Goal: Information Seeking & Learning: Learn about a topic

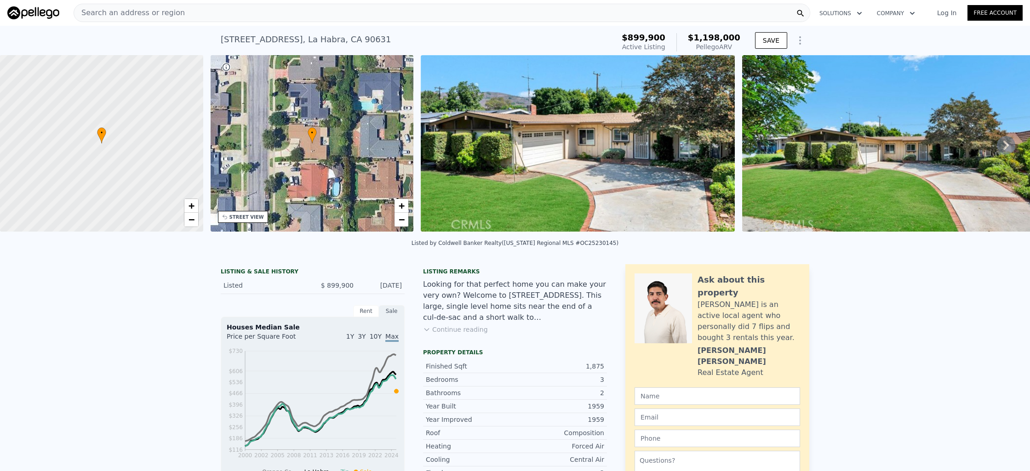
click at [359, 16] on div "Search an address or region" at bounding box center [442, 13] width 736 height 18
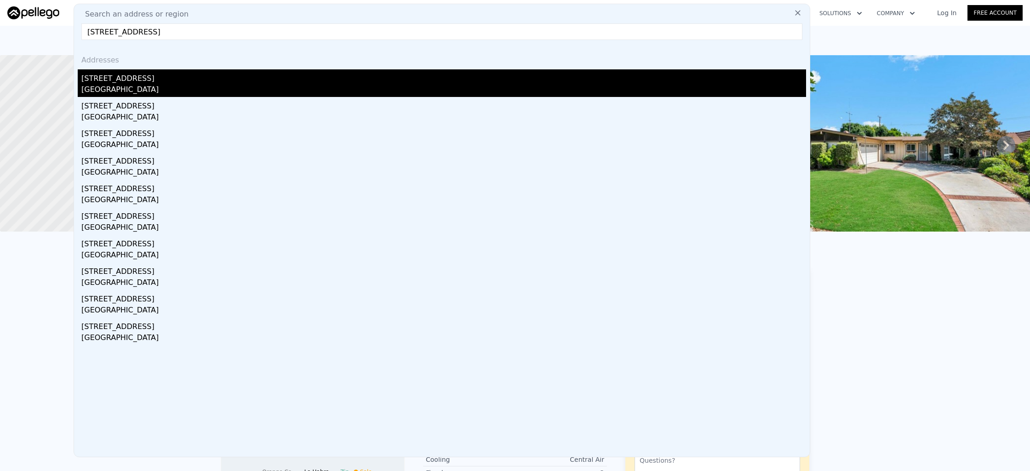
type input "24612 Jutewood, Lake Forest, CA 92630"
click at [245, 81] on div "[STREET_ADDRESS]" at bounding box center [443, 76] width 725 height 15
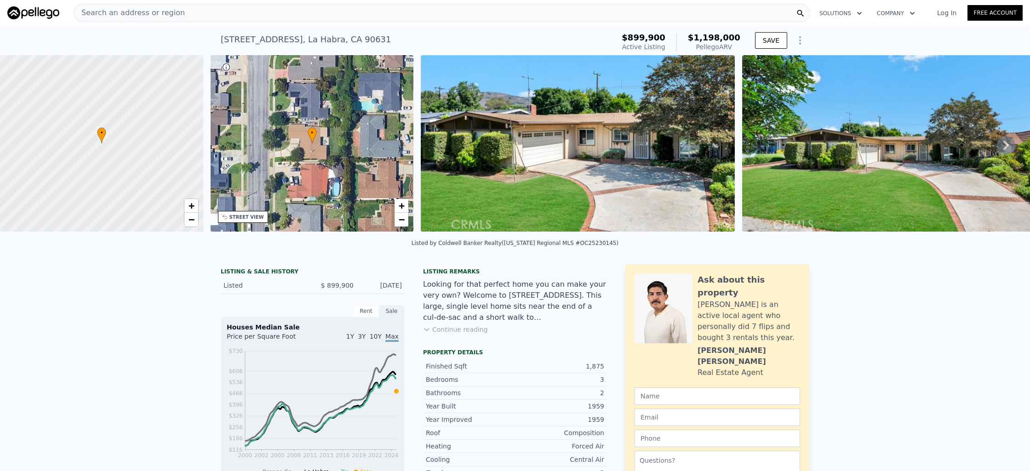
type input "2"
type input "1400"
type input "2436"
type input "5200"
type input "9360"
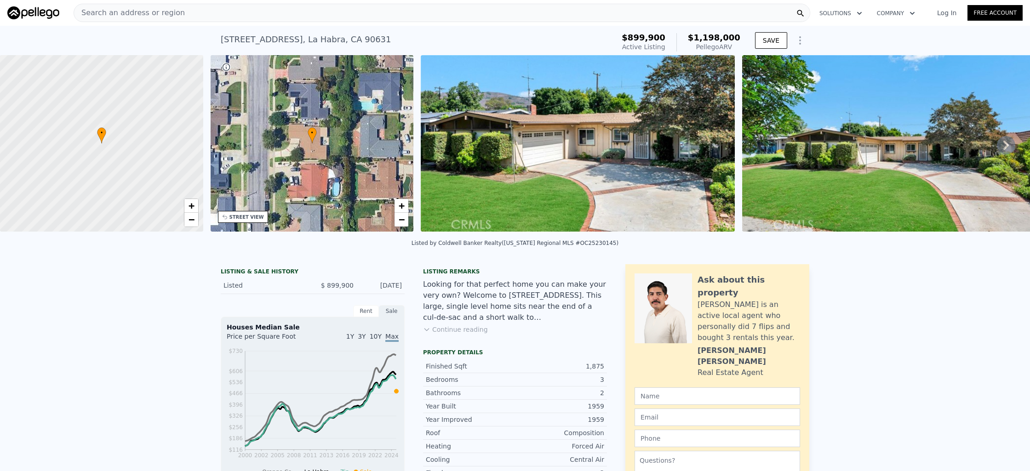
type input "$ 1,360,000"
type input "$ 98,361"
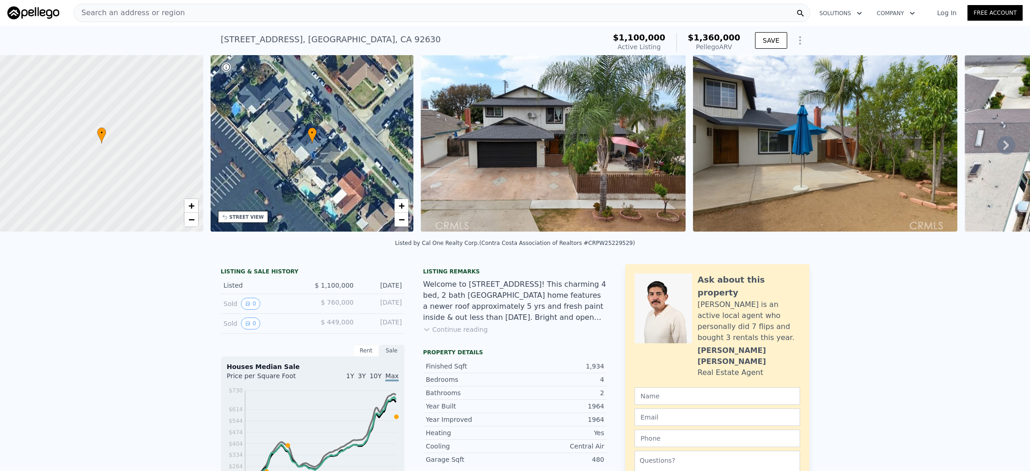
click at [999, 144] on icon at bounding box center [1006, 145] width 18 height 18
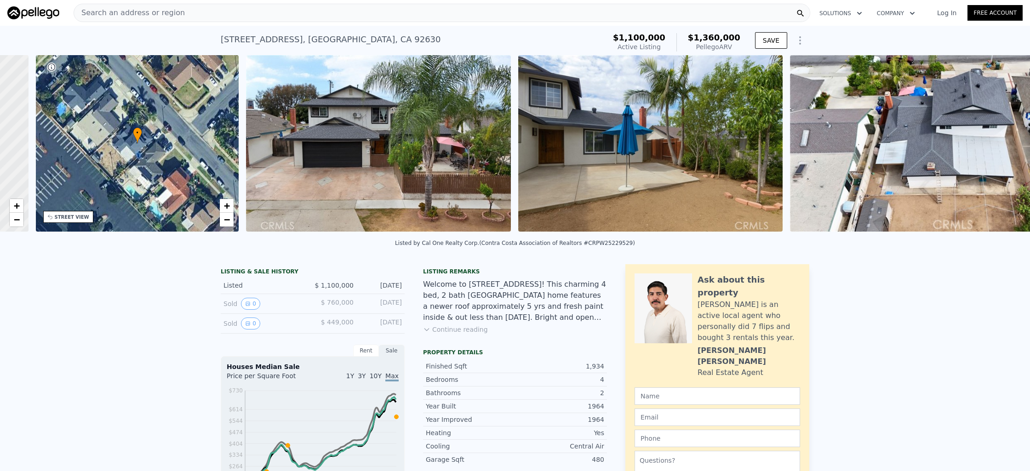
click at [999, 144] on img at bounding box center [947, 143] width 314 height 177
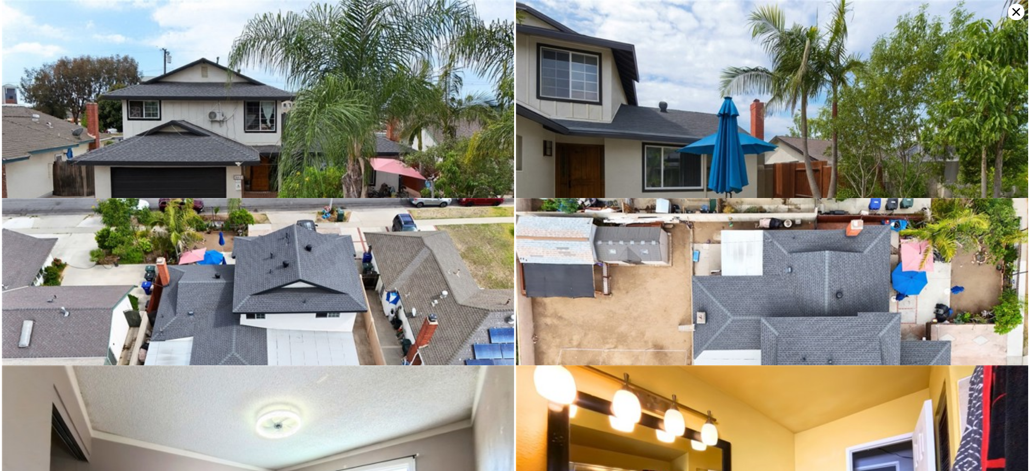
scroll to position [0, 214]
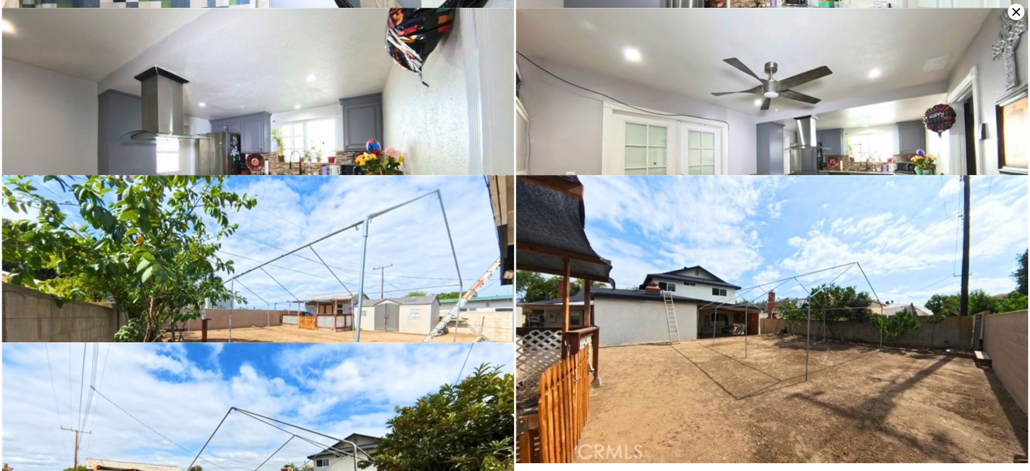
scroll to position [700, 0]
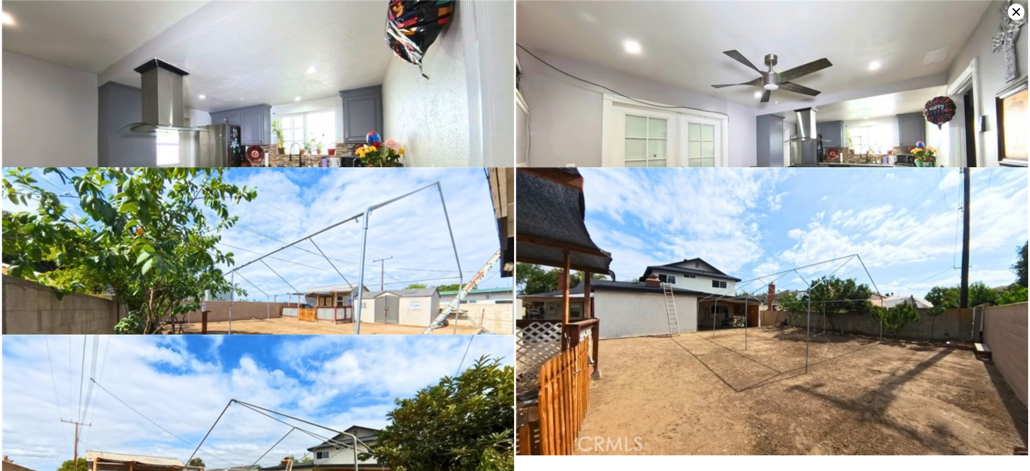
click at [1020, 15] on icon at bounding box center [1016, 12] width 8 height 8
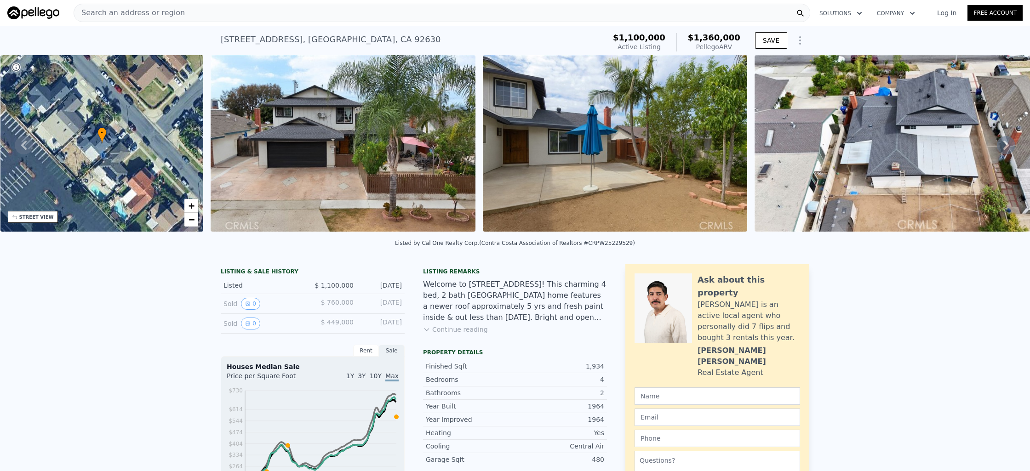
click at [281, 16] on div "Search an address or region" at bounding box center [442, 13] width 736 height 18
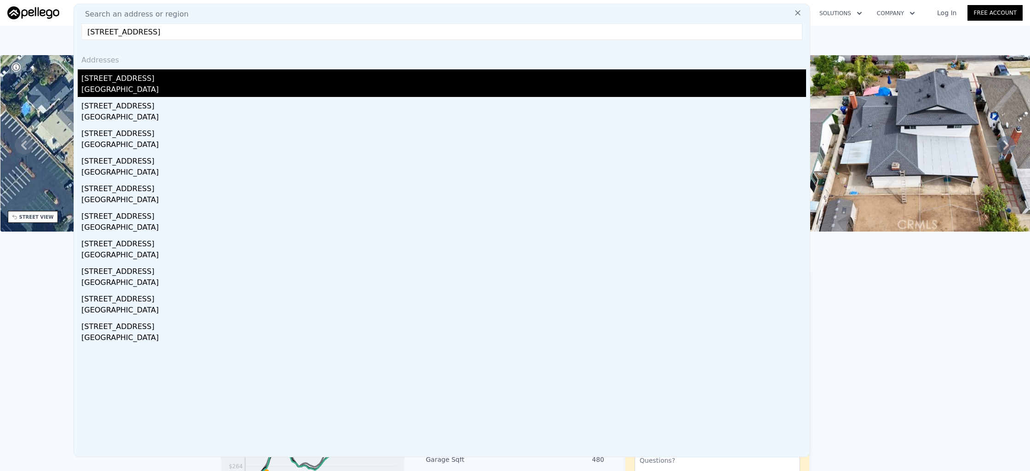
type input "24612 Jutewood, Lake Forest, CA 92630"
click at [222, 81] on div "[STREET_ADDRESS]" at bounding box center [443, 76] width 725 height 15
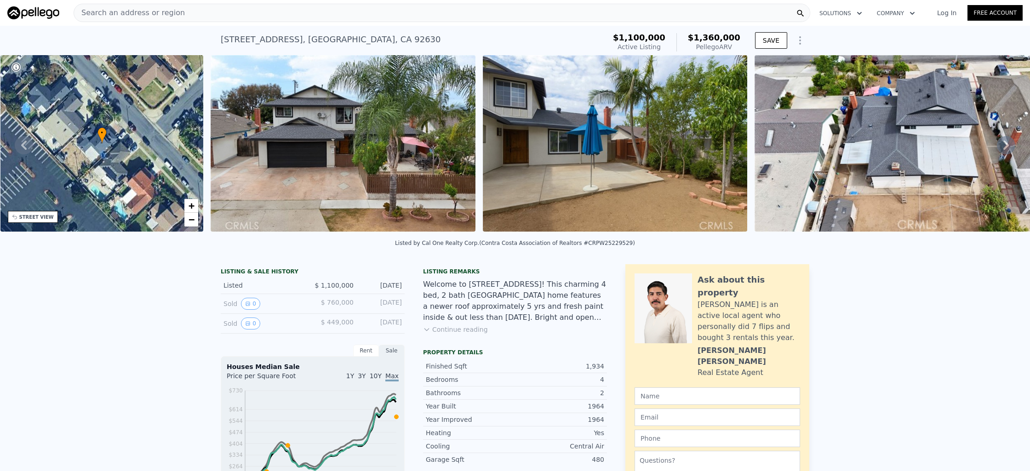
click at [288, 7] on div "Search an address or region" at bounding box center [442, 13] width 736 height 18
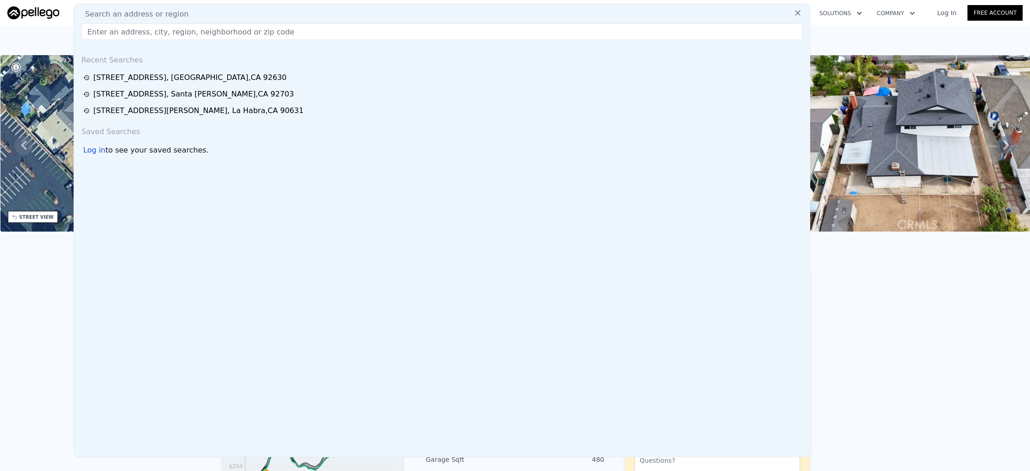
click at [288, 7] on div "Search an address or region Recent Searches 24612 Jutewood Pl , Lake Forest , C…" at bounding box center [442, 231] width 736 height 454
click at [279, 29] on input "text" at bounding box center [441, 31] width 721 height 17
paste input "22292 Silent Brook, Lake Forest, CA 92630"
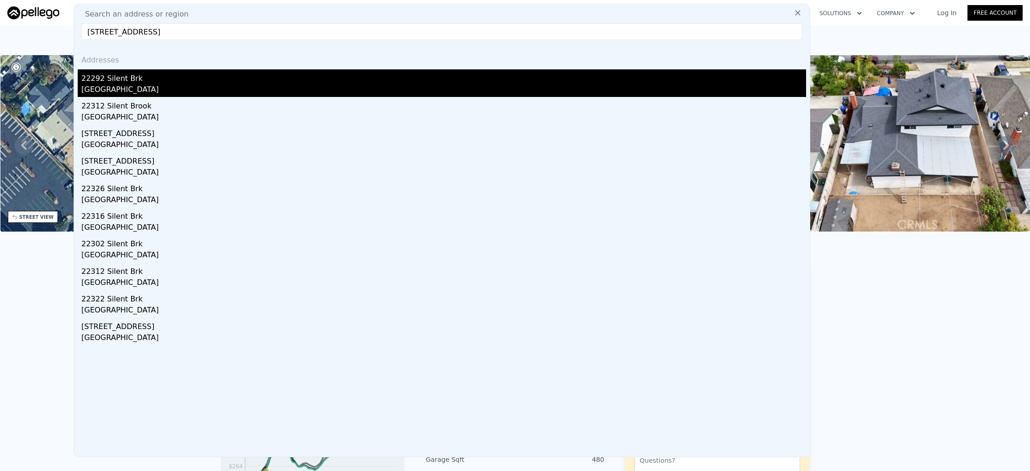
type input "22292 Silent Brook, Lake Forest, CA 92630"
click at [269, 75] on div "22292 Silent Brk" at bounding box center [443, 76] width 725 height 15
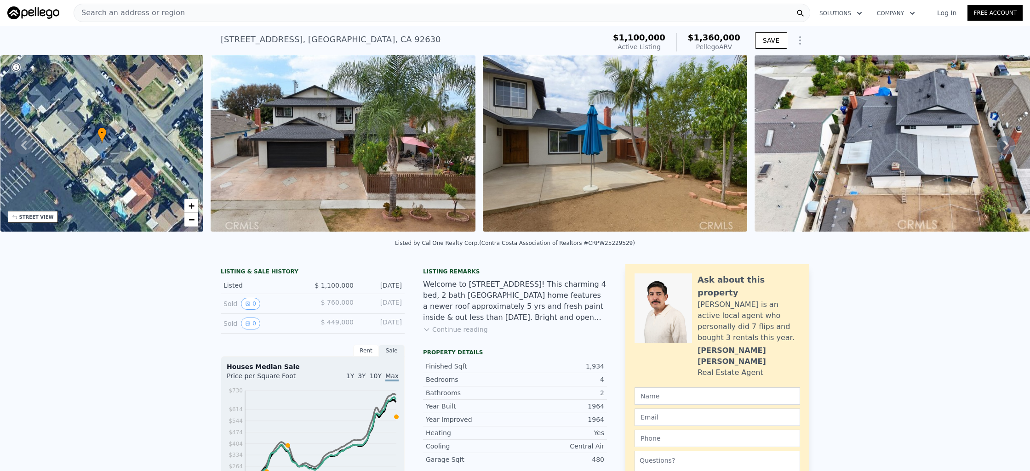
type input "2"
type input "1"
type input "2"
type input "1324"
type input "2050"
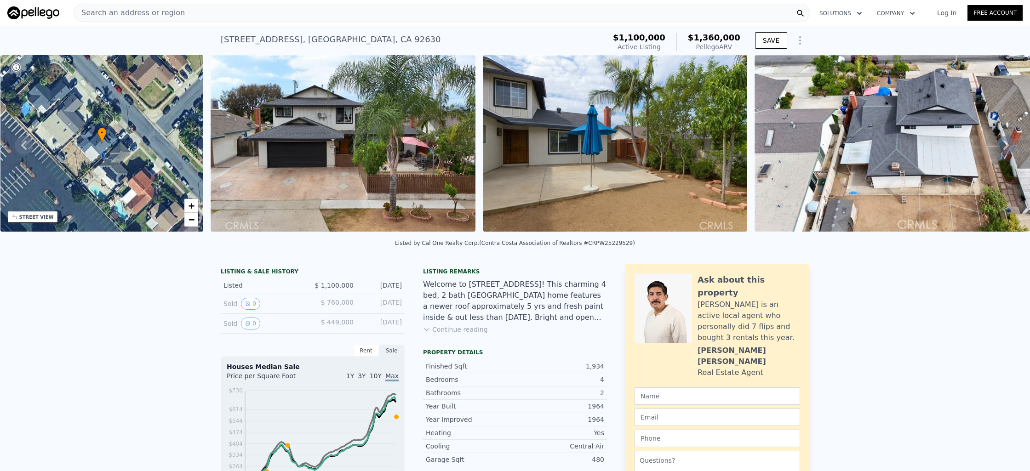
type input "5000"
type input "8410"
type input "$ 1,230,000"
type input "6"
type input "-$ 13,727"
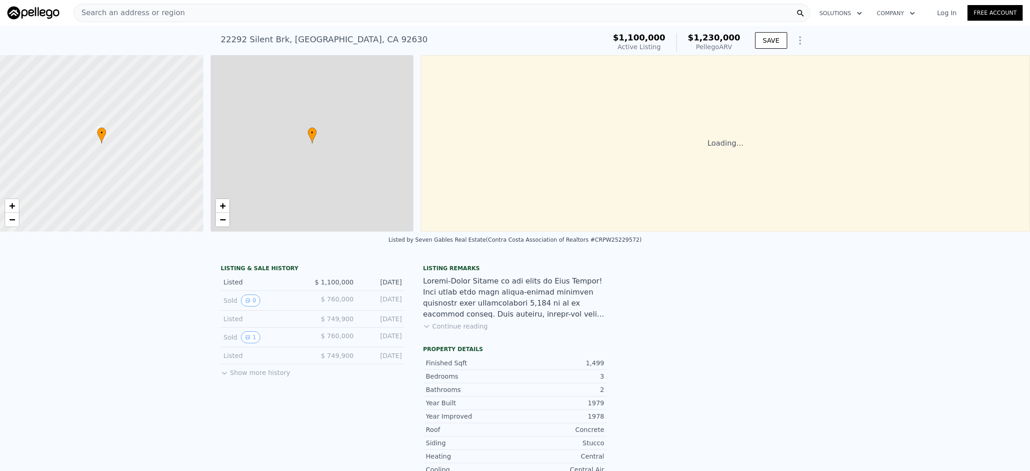
scroll to position [0, 4]
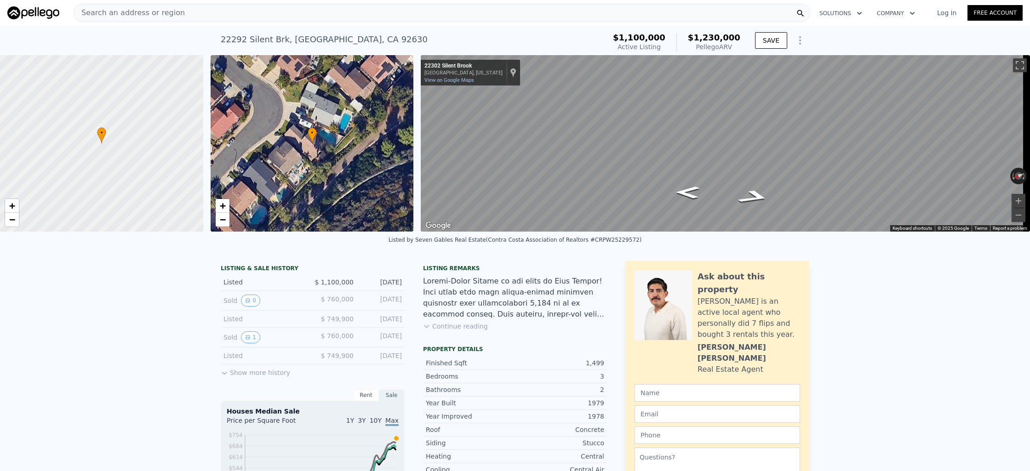
click at [478, 17] on div "Search an address or region" at bounding box center [442, 13] width 736 height 18
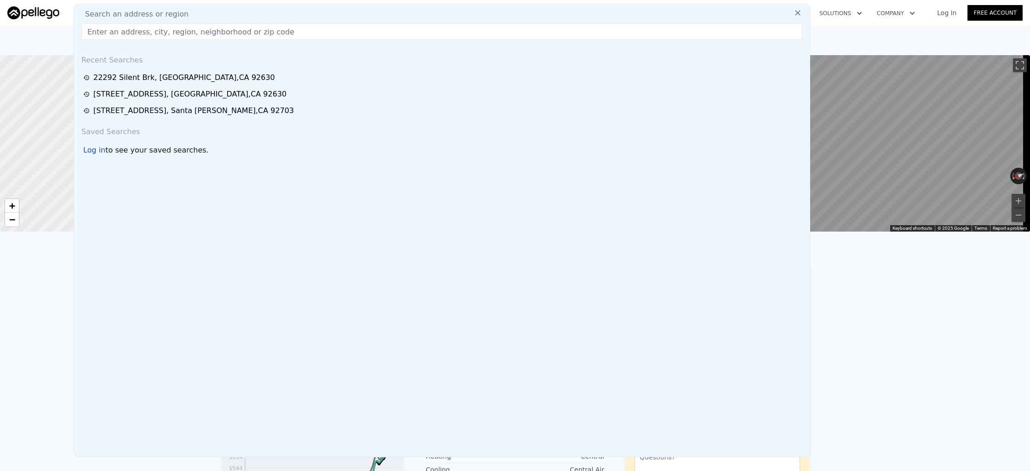
click at [478, 17] on div "Search an address or region" at bounding box center [442, 14] width 728 height 11
click at [444, 43] on div "Search an address or region Recent Searches 22292 Silent Brk , Lake Forest , CA…" at bounding box center [442, 231] width 736 height 454
drag, startPoint x: 444, startPoint y: 41, endPoint x: 447, endPoint y: 36, distance: 6.4
click at [445, 41] on div "Search an address or region Recent Searches 22292 Silent Brk , Lake Forest , CA…" at bounding box center [442, 231] width 736 height 454
click at [448, 34] on input "text" at bounding box center [441, 31] width 721 height 17
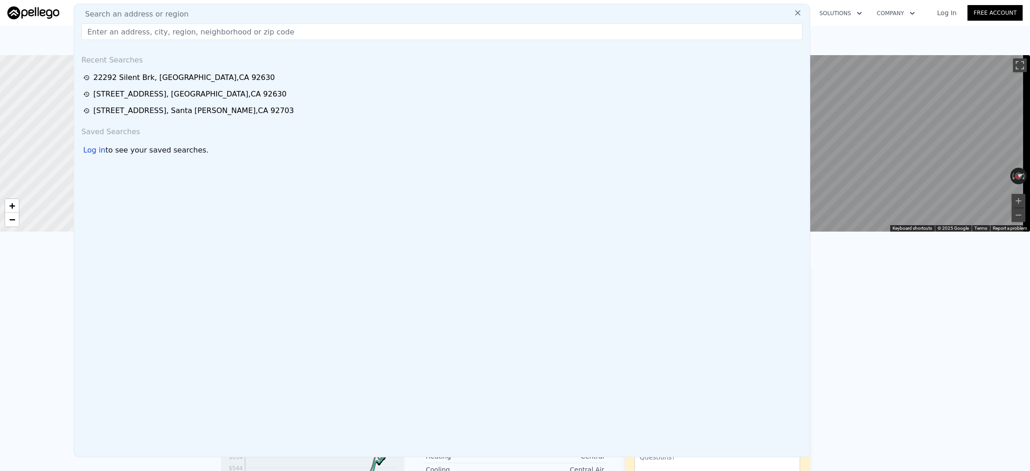
paste input "[STREET_ADDRESS]"
type input "[STREET_ADDRESS]"
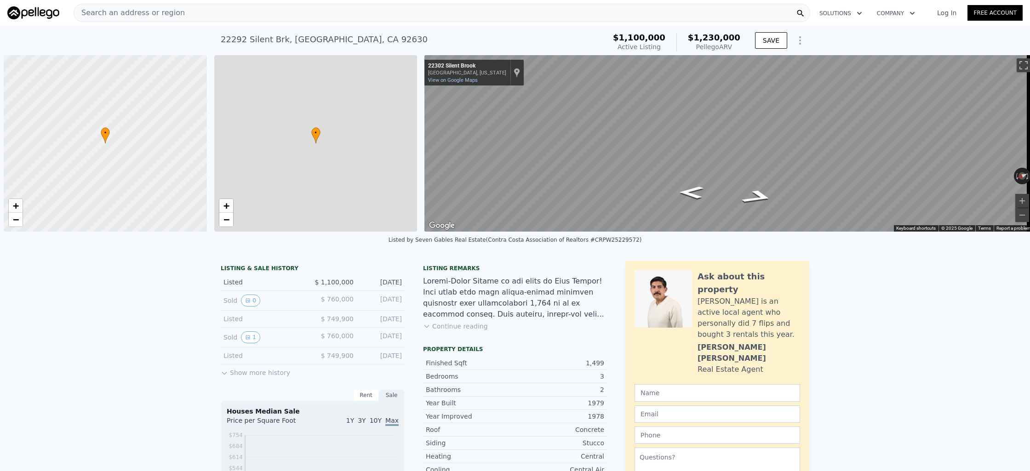
scroll to position [0, 4]
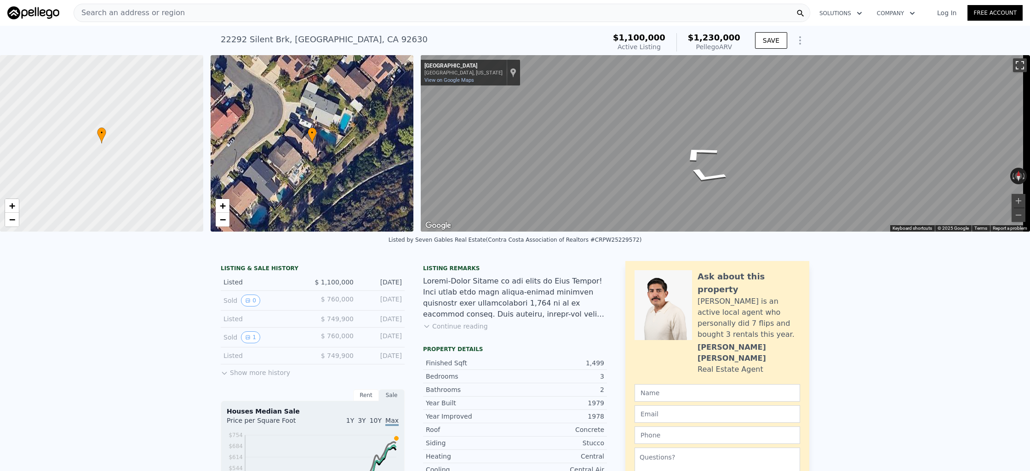
click at [1013, 64] on button "Toggle fullscreen view" at bounding box center [1020, 65] width 14 height 14
click at [951, 9] on link "Log In" at bounding box center [946, 12] width 41 height 9
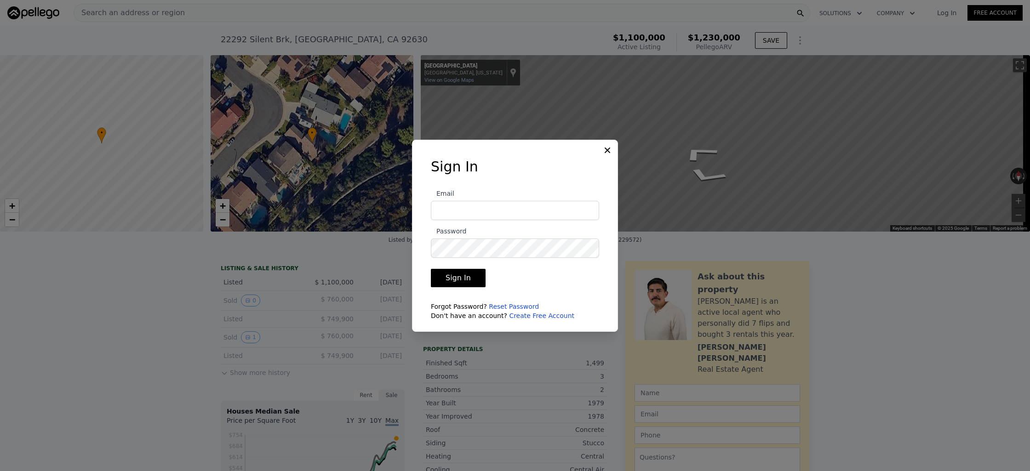
type input "[EMAIL_ADDRESS][DOMAIN_NAME]"
click at [461, 280] on button "Sign In" at bounding box center [458, 278] width 55 height 18
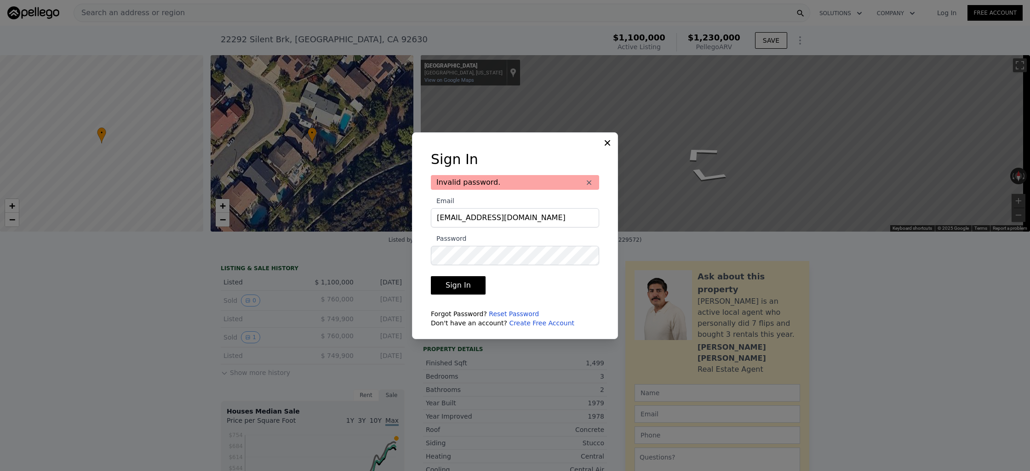
click at [507, 313] on link "Reset Password" at bounding box center [514, 313] width 50 height 7
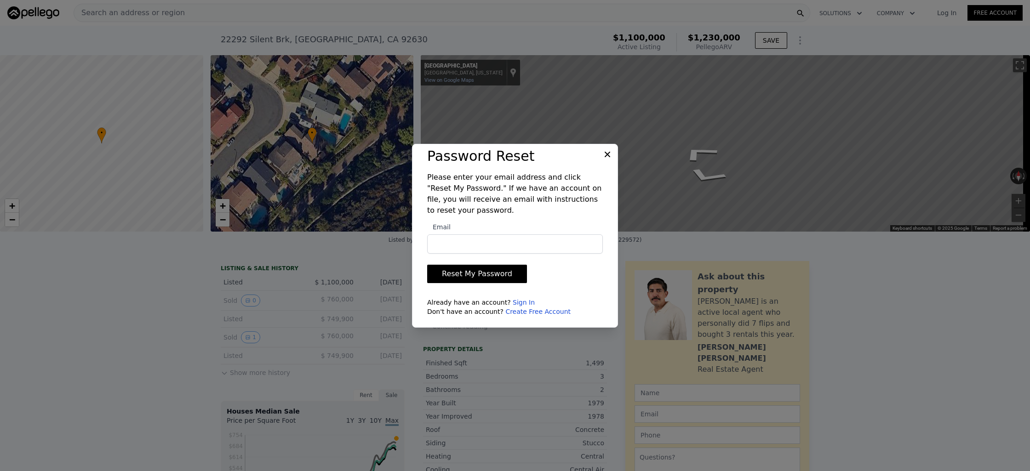
click at [498, 244] on input "Email" at bounding box center [515, 243] width 176 height 19
type input "[EMAIL_ADDRESS][DOMAIN_NAME]"
click at [485, 275] on button "Reset My Password" at bounding box center [477, 274] width 100 height 18
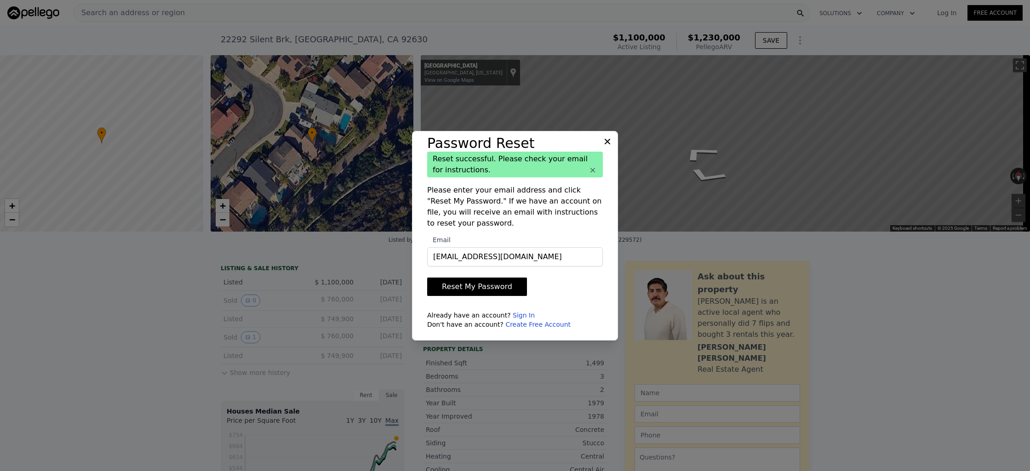
click at [608, 137] on icon at bounding box center [607, 141] width 9 height 9
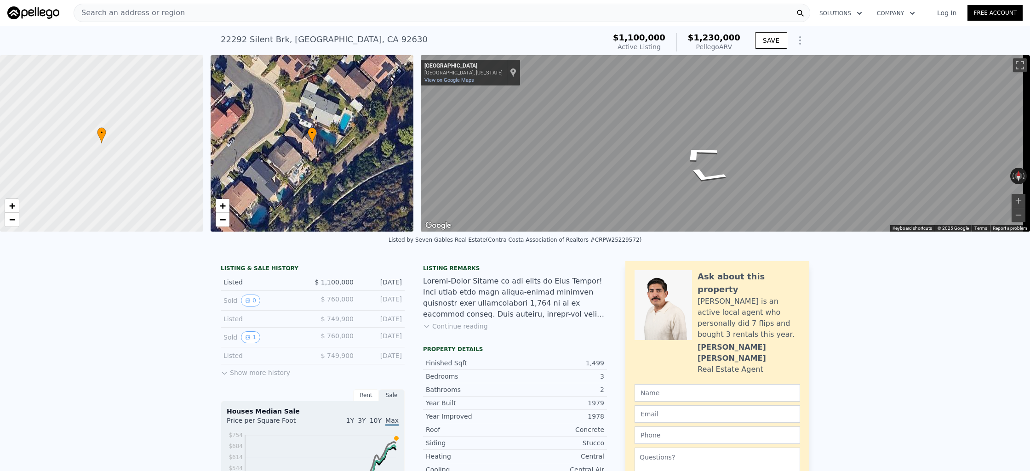
click at [948, 13] on link "Log In" at bounding box center [946, 12] width 41 height 9
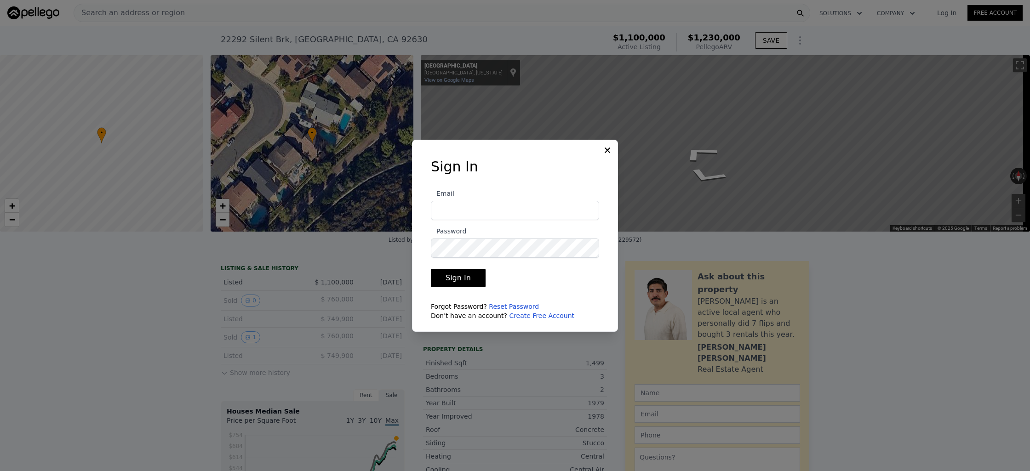
type input "[EMAIL_ADDRESS][DOMAIN_NAME]"
click at [431, 269] on button "Sign In" at bounding box center [458, 278] width 55 height 18
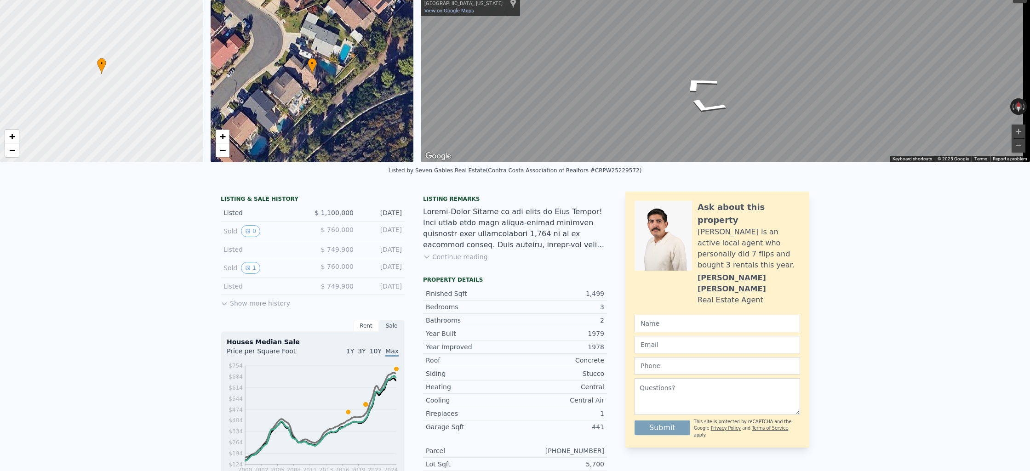
scroll to position [3, 0]
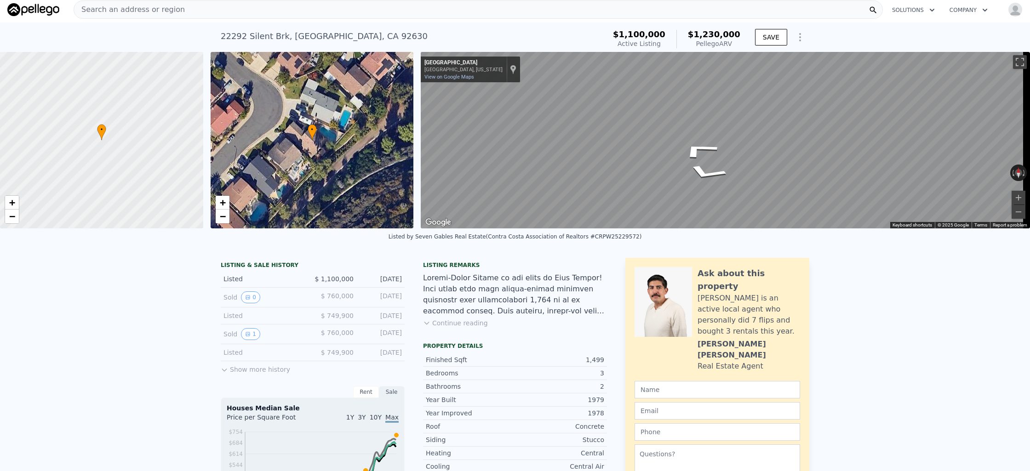
click at [746, 298] on div "[PERSON_NAME] is an active local agent who personally did 7 flips and bought 3 …" at bounding box center [748, 315] width 103 height 44
click at [649, 309] on div at bounding box center [662, 302] width 57 height 70
click at [651, 308] on div at bounding box center [662, 302] width 57 height 70
click at [651, 310] on div at bounding box center [662, 302] width 57 height 70
click at [284, 12] on div "Search an address or region" at bounding box center [478, 9] width 809 height 18
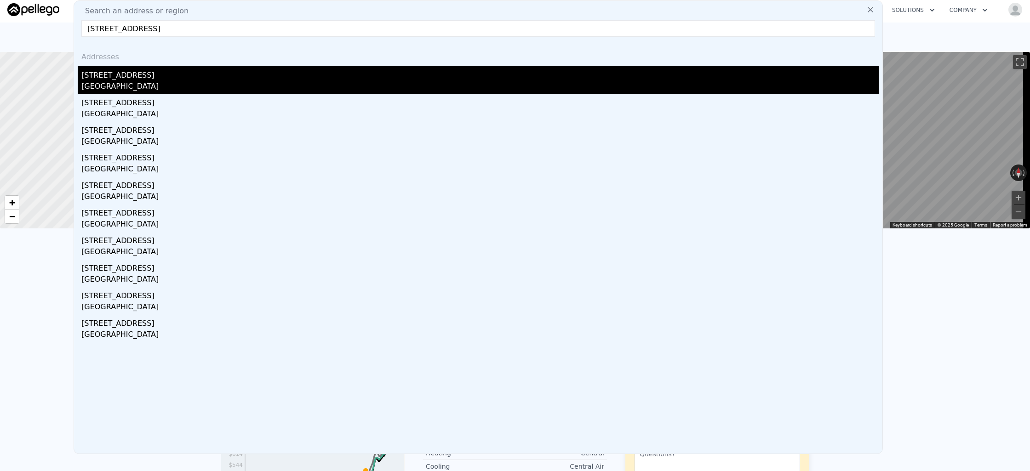
type input "[STREET_ADDRESS]"
click at [158, 87] on div "[GEOGRAPHIC_DATA]" at bounding box center [479, 87] width 797 height 13
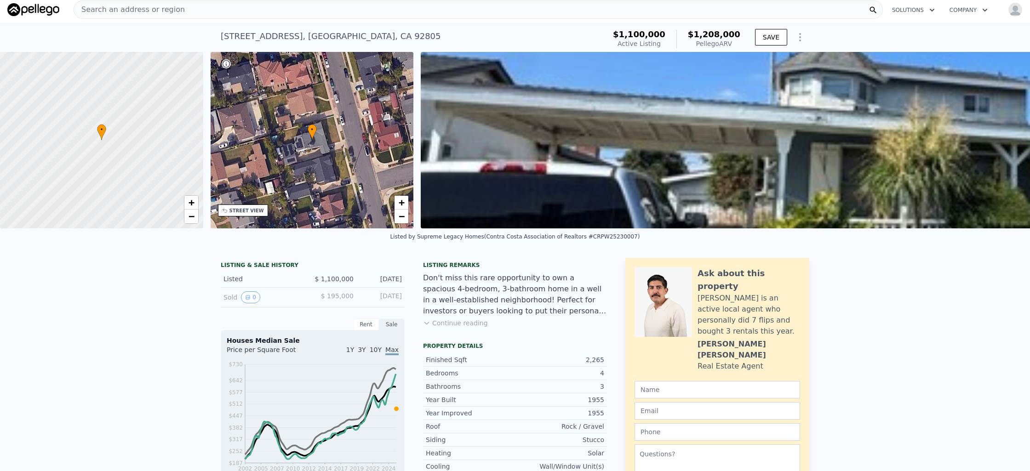
click at [301, 11] on div "Search an address or region" at bounding box center [478, 9] width 809 height 18
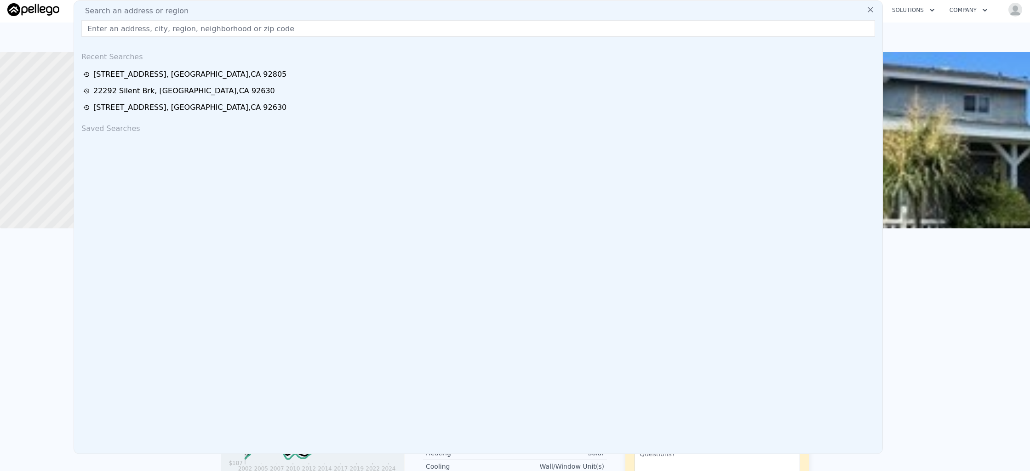
click at [181, 30] on input "text" at bounding box center [478, 28] width 794 height 17
paste input "[STREET_ADDRESS][PERSON_NAME]"
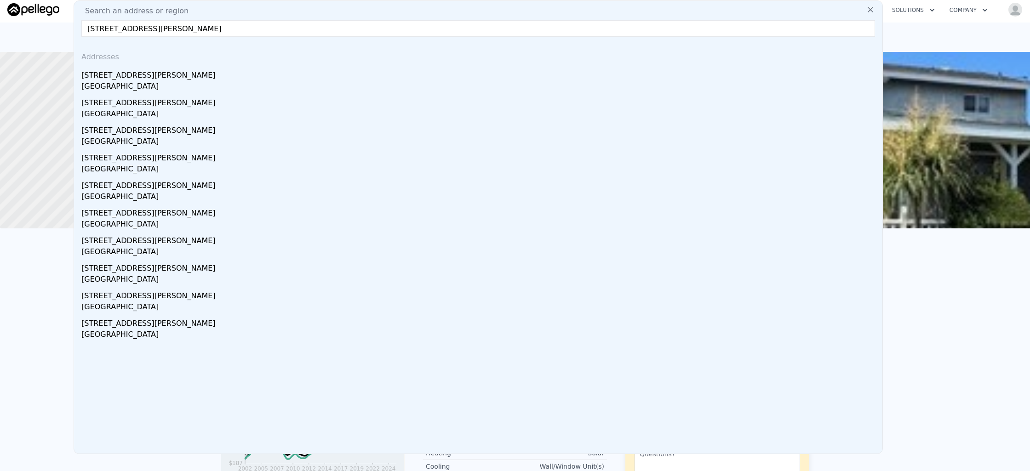
click at [250, 31] on input "[STREET_ADDRESS][PERSON_NAME]" at bounding box center [478, 28] width 794 height 17
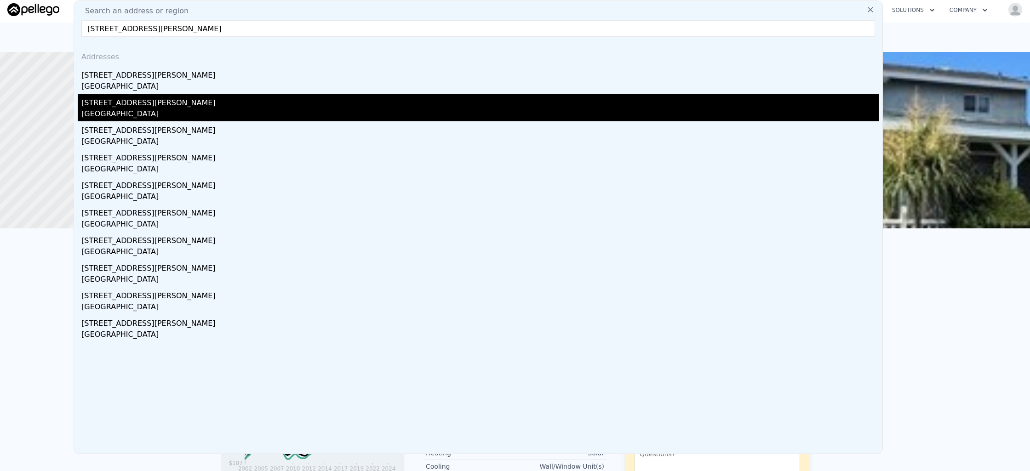
type input "[STREET_ADDRESS][PERSON_NAME]"
click at [228, 94] on div "[STREET_ADDRESS][PERSON_NAME]" at bounding box center [479, 101] width 797 height 15
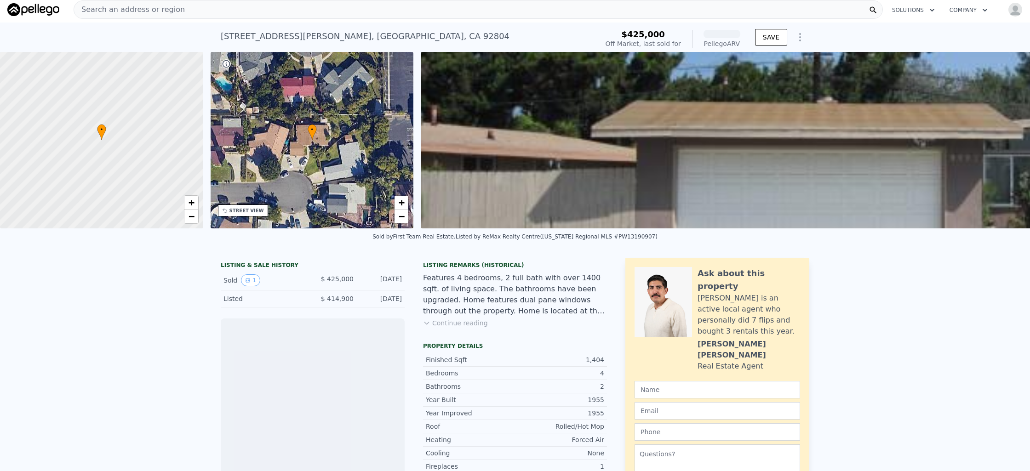
click at [349, 6] on div "Search an address or region" at bounding box center [478, 9] width 809 height 18
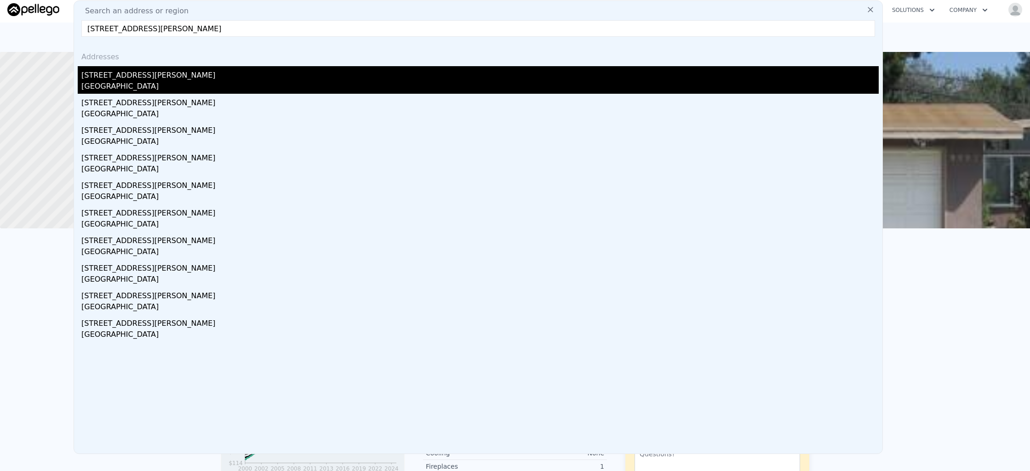
type input "[STREET_ADDRESS][PERSON_NAME]"
click at [227, 71] on div "[STREET_ADDRESS][PERSON_NAME]" at bounding box center [479, 73] width 797 height 15
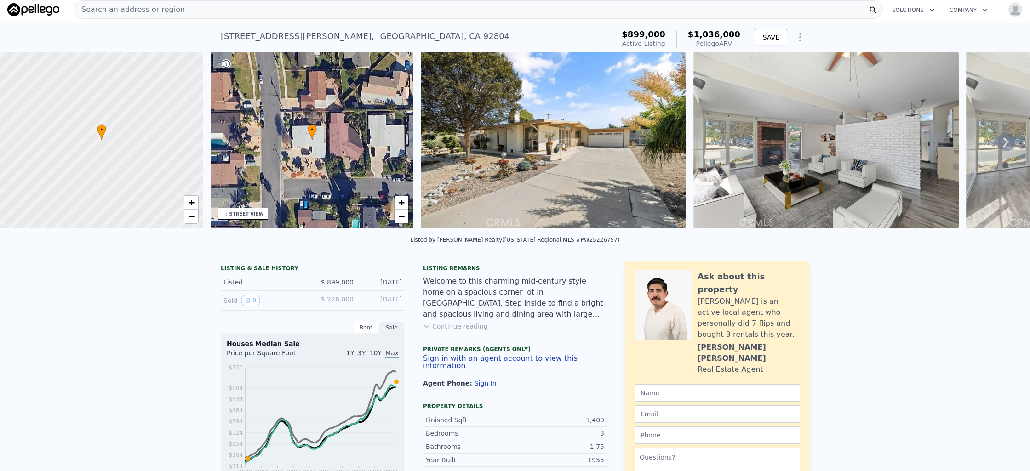
click at [267, 3] on div "Search an address or region" at bounding box center [478, 9] width 809 height 18
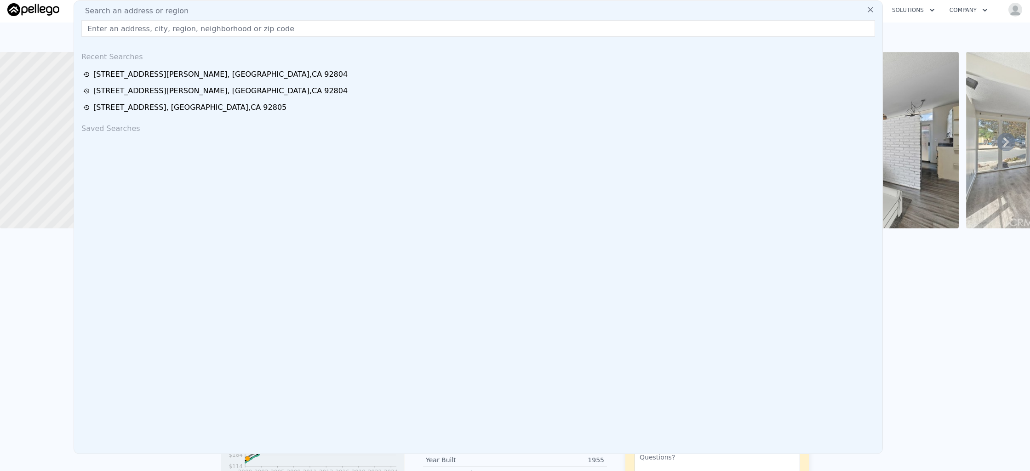
click at [264, 6] on div "Search an address or region" at bounding box center [478, 11] width 801 height 11
click at [260, 25] on input "text" at bounding box center [478, 28] width 794 height 17
paste input "[STREET_ADDRESS][PERSON_NAME]"
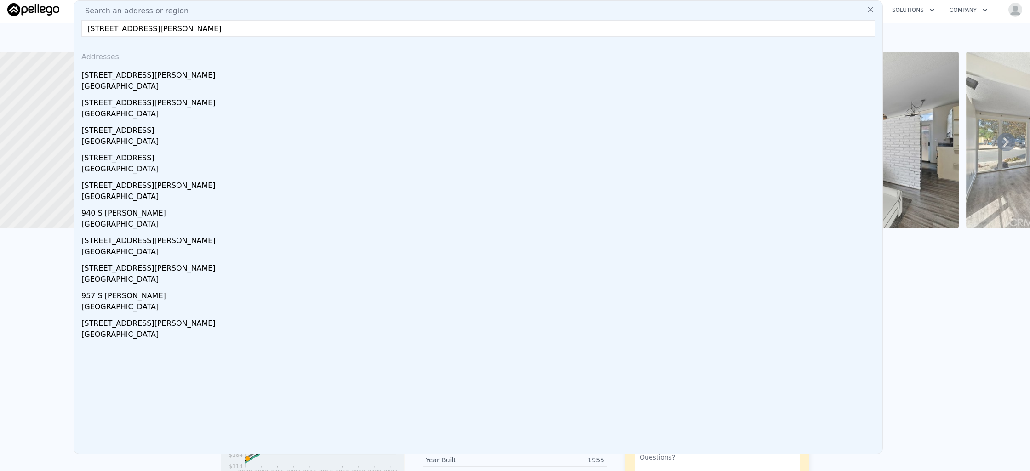
type input "[STREET_ADDRESS][PERSON_NAME]"
click at [263, 68] on div "[STREET_ADDRESS][PERSON_NAME]" at bounding box center [479, 73] width 797 height 15
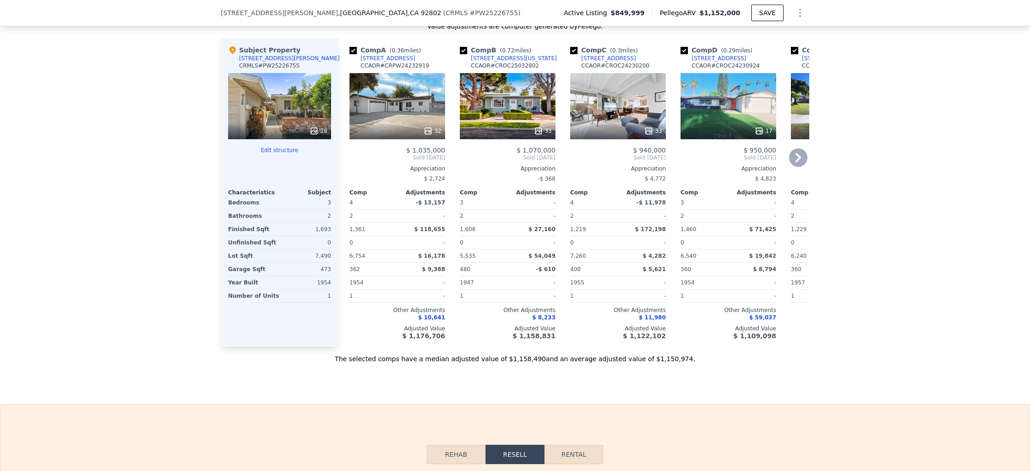
scroll to position [944, 0]
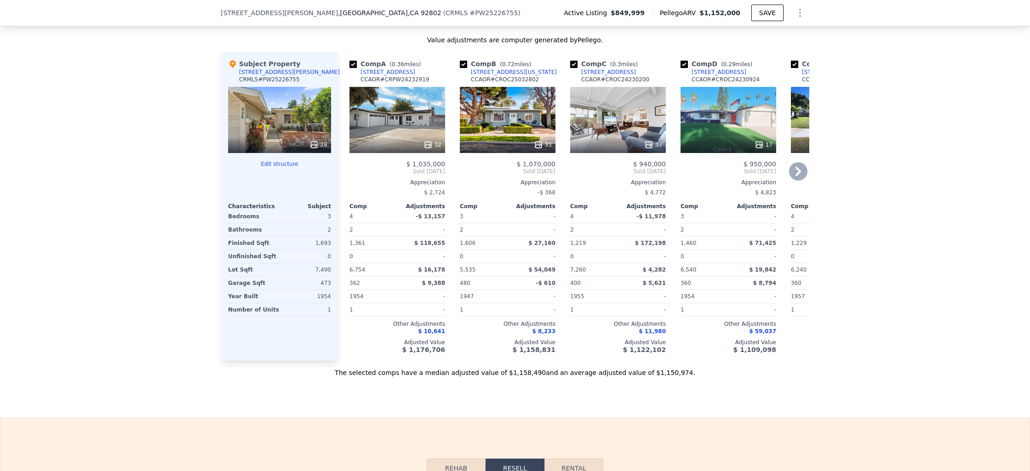
click at [795, 169] on icon at bounding box center [798, 171] width 6 height 9
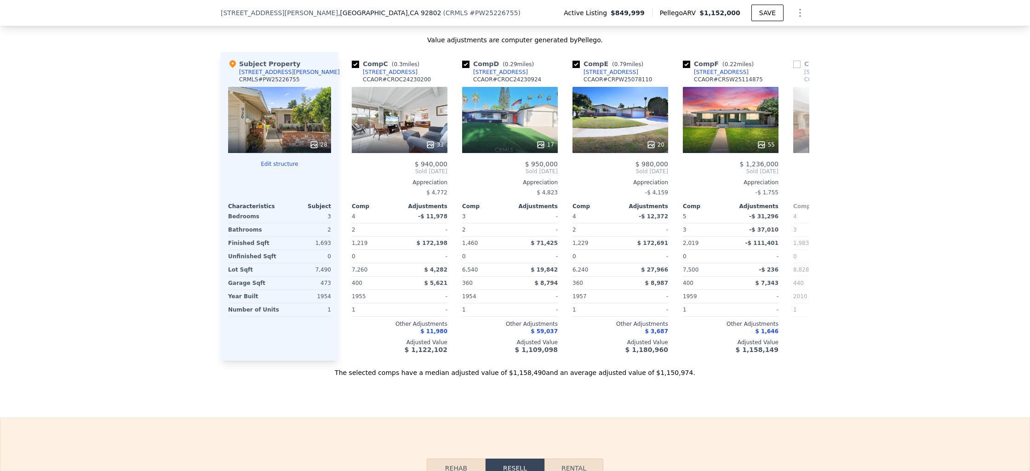
scroll to position [0, 221]
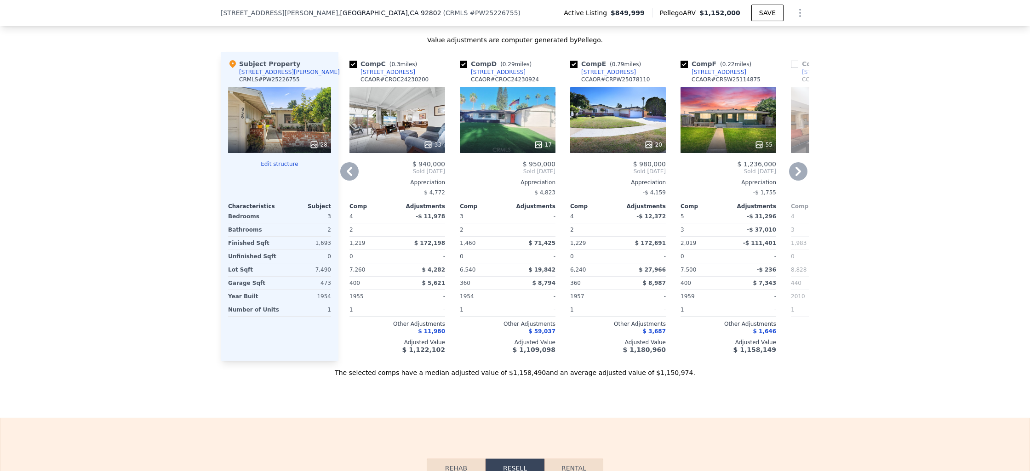
click at [792, 169] on icon at bounding box center [798, 171] width 18 height 18
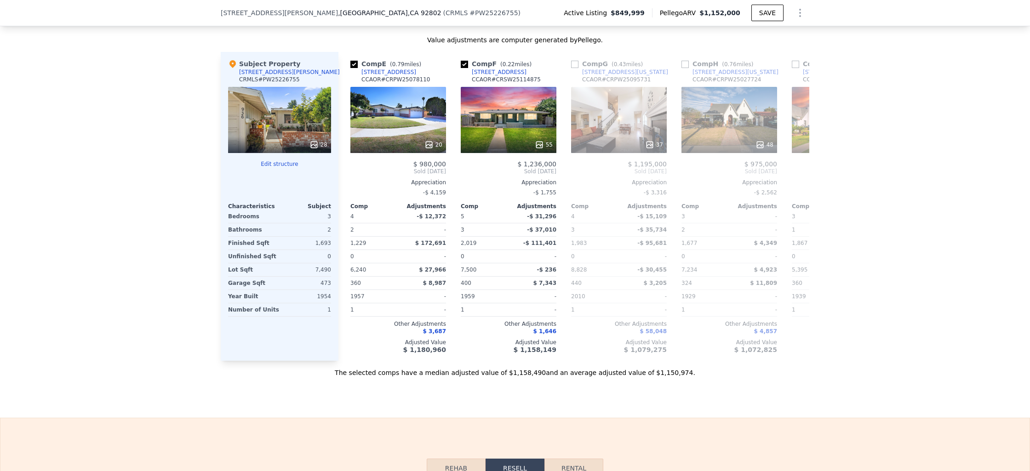
scroll to position [0, 441]
click at [353, 172] on icon at bounding box center [349, 171] width 18 height 18
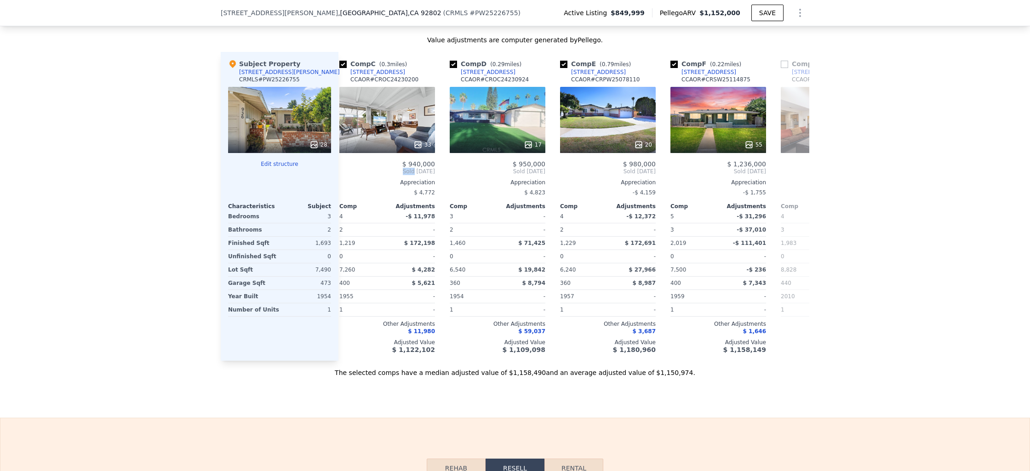
click at [353, 172] on span "Sold [DATE]" at bounding box center [387, 171] width 96 height 7
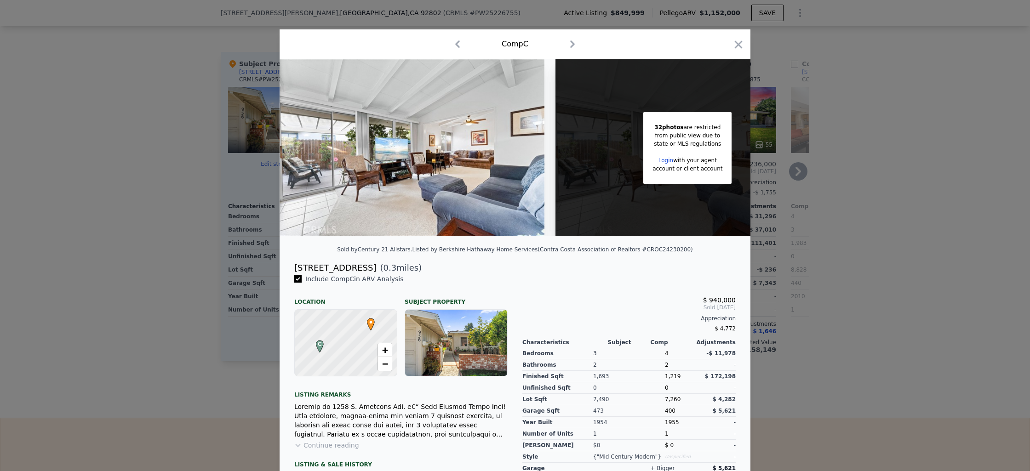
click at [792, 170] on div at bounding box center [515, 235] width 1030 height 471
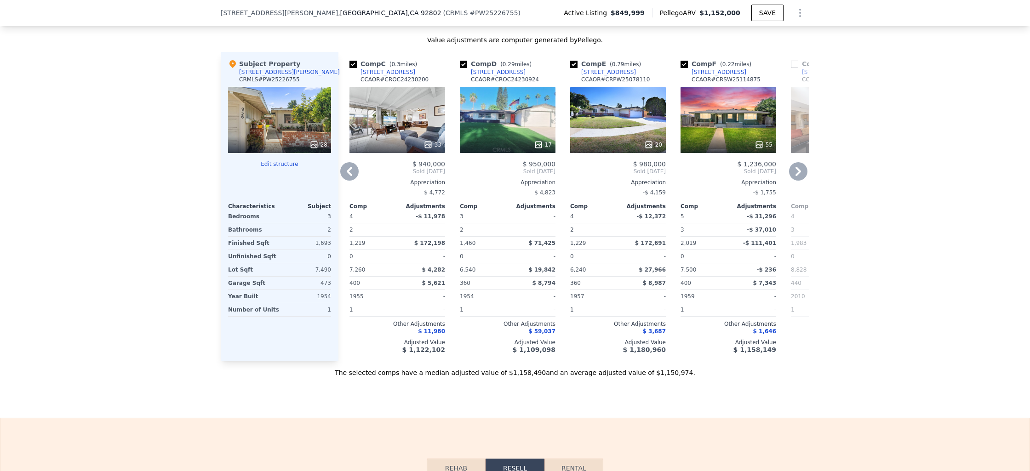
click at [350, 175] on icon at bounding box center [349, 171] width 18 height 18
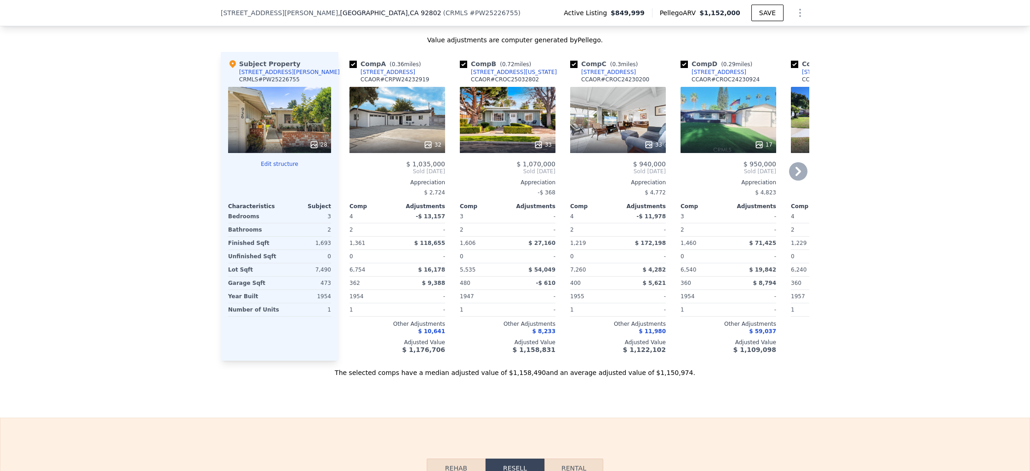
click at [389, 126] on div "32" at bounding box center [397, 120] width 96 height 66
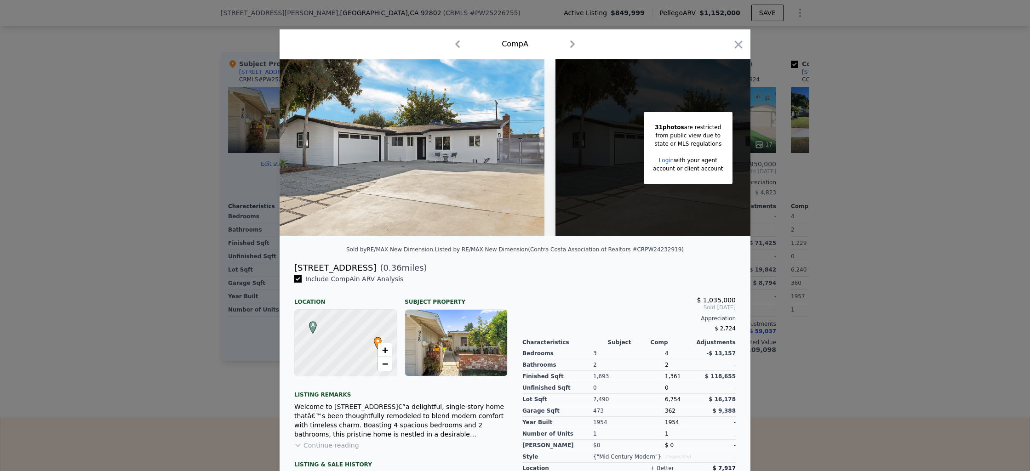
click at [662, 160] on link "Login" at bounding box center [666, 160] width 15 height 6
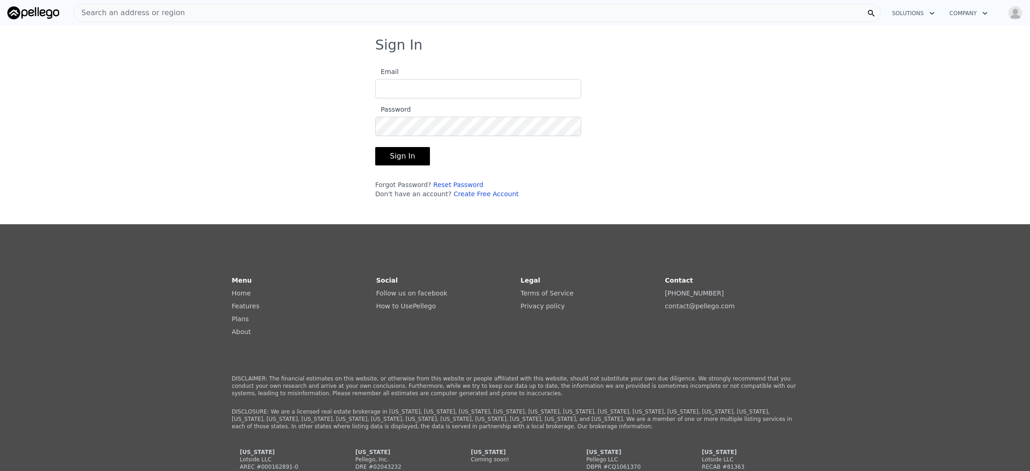
type input "[EMAIL_ADDRESS][DOMAIN_NAME]"
click at [406, 155] on button "Sign In" at bounding box center [402, 156] width 55 height 18
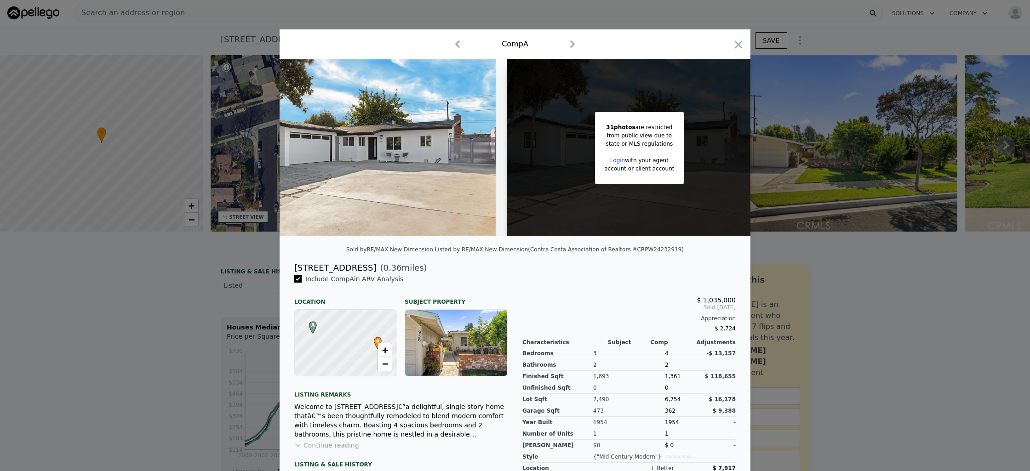
scroll to position [0, 74]
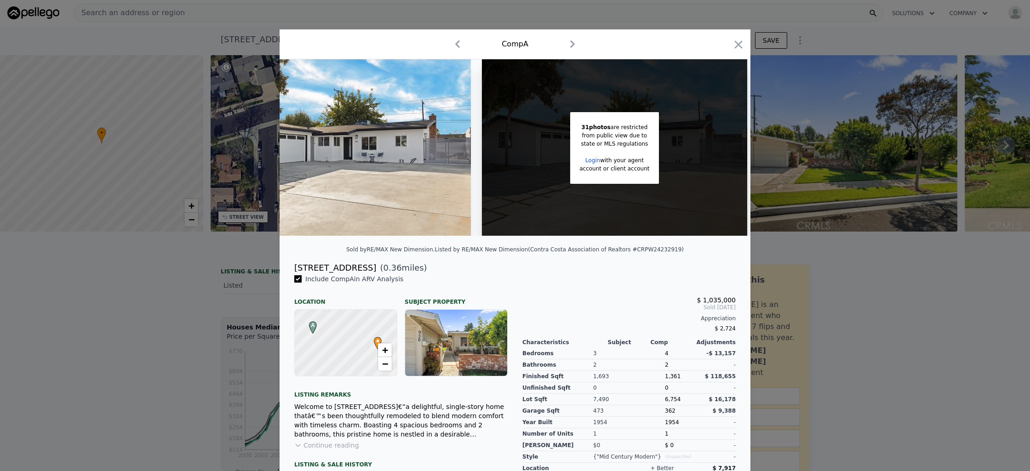
click at [585, 161] on link "Login" at bounding box center [592, 160] width 15 height 6
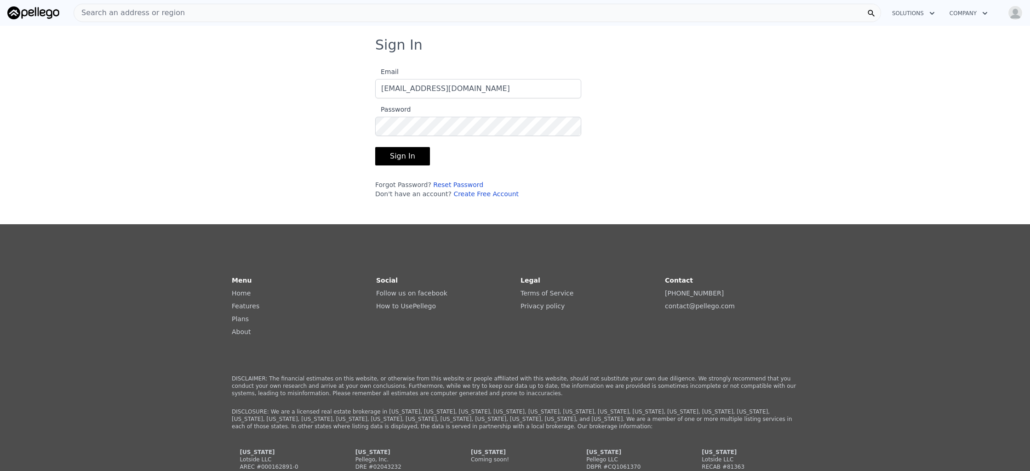
click at [409, 154] on button "Sign In" at bounding box center [402, 156] width 55 height 18
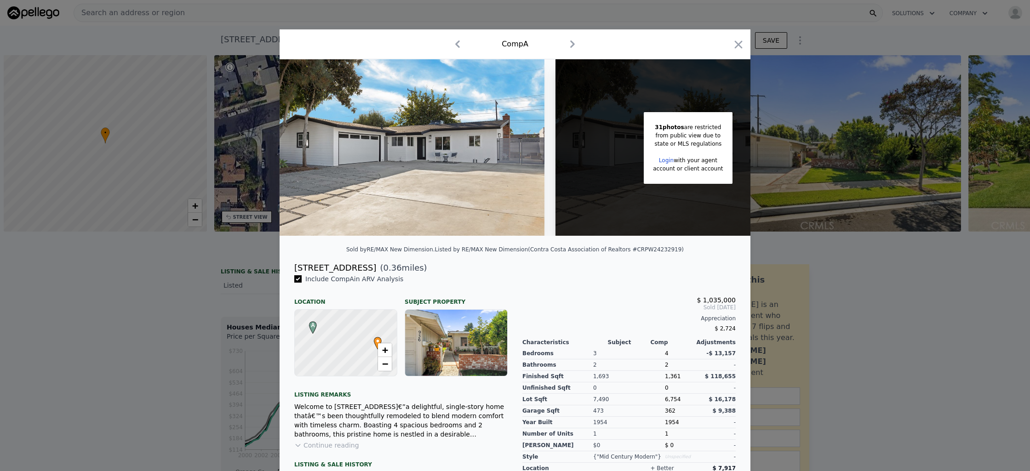
scroll to position [0, 4]
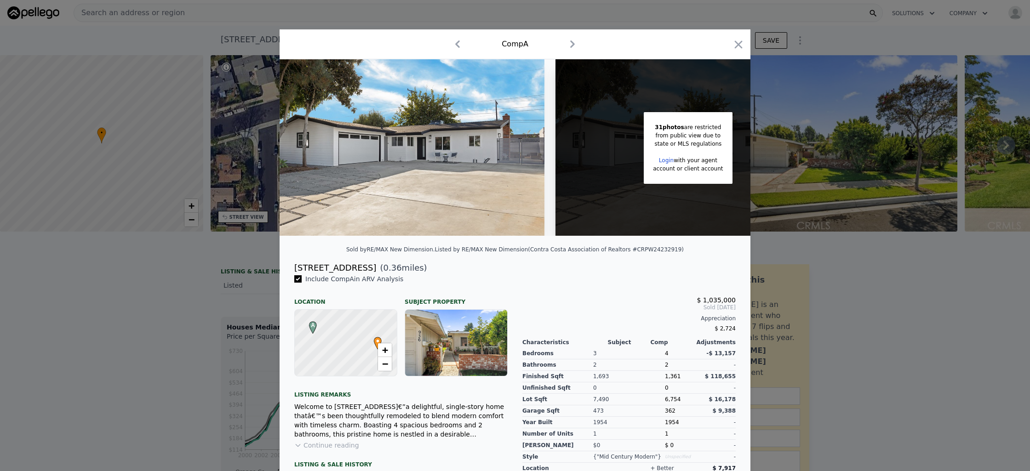
click at [571, 34] on div "Comp A" at bounding box center [515, 44] width 471 height 30
click at [568, 43] on icon "button" at bounding box center [572, 44] width 15 height 15
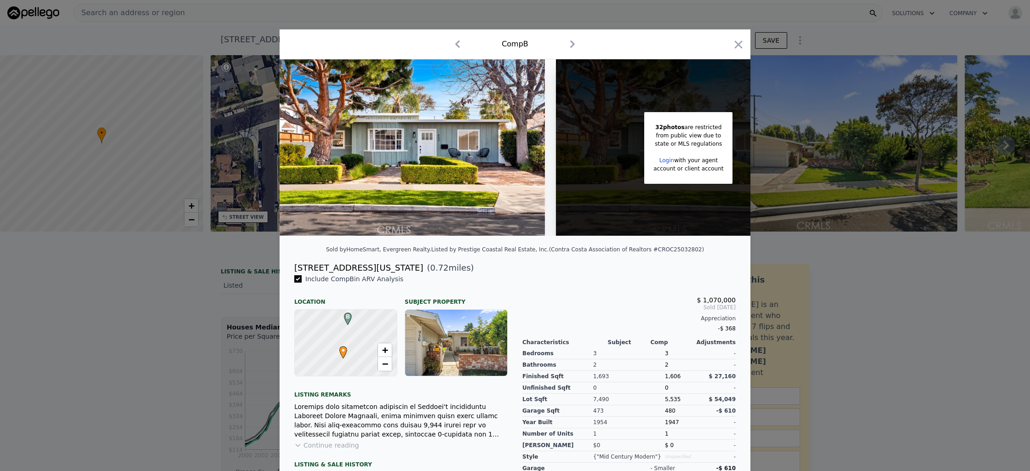
click at [452, 40] on icon "button" at bounding box center [457, 44] width 15 height 15
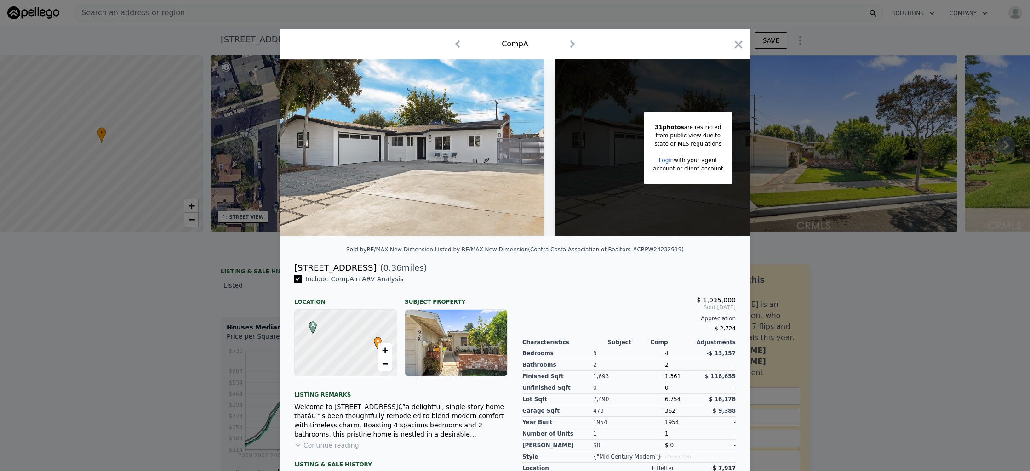
click at [795, 108] on div at bounding box center [515, 235] width 1030 height 471
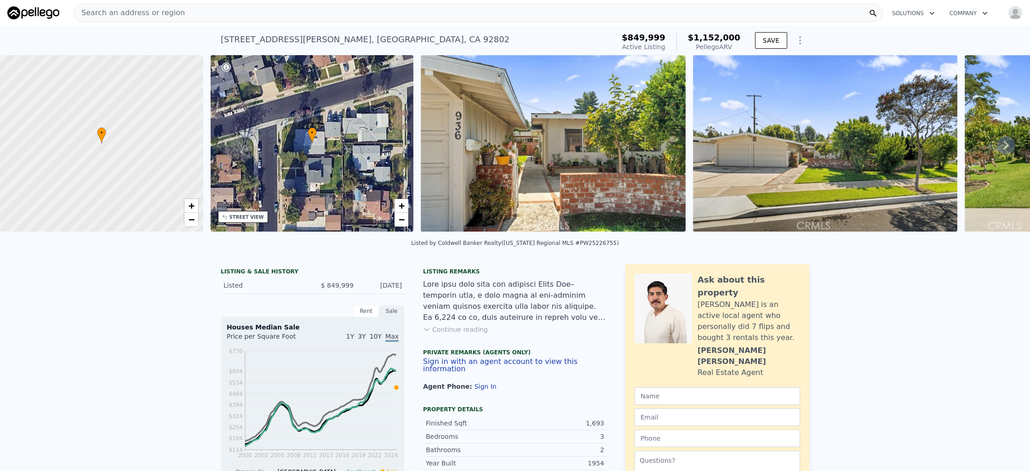
click at [1009, 16] on img "button" at bounding box center [1015, 13] width 15 height 15
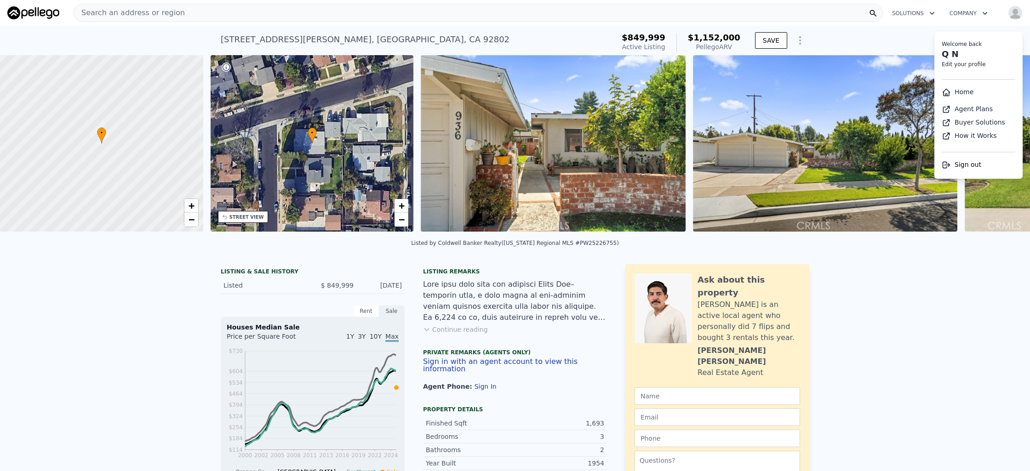
click at [888, 14] on button "Solutions" at bounding box center [913, 13] width 57 height 17
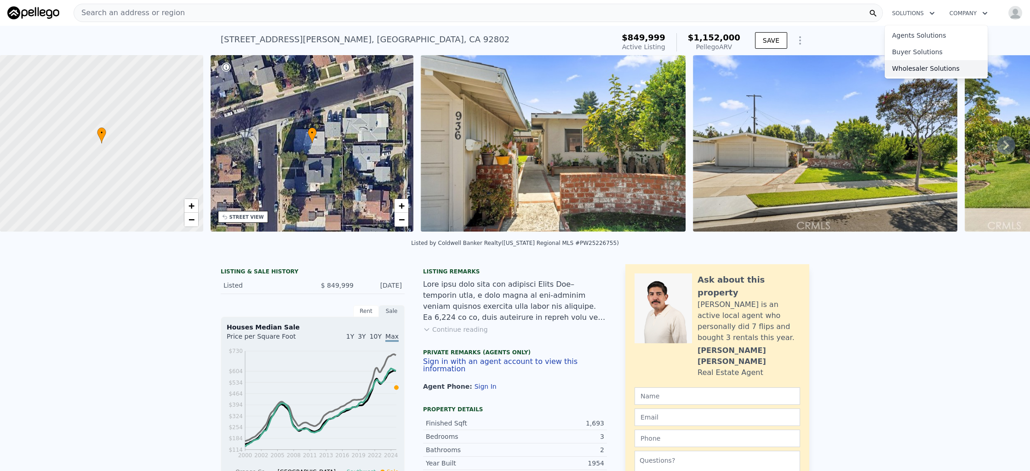
click at [900, 70] on link "Wholesaler Solutions" at bounding box center [936, 68] width 103 height 17
click at [956, 11] on button "Company" at bounding box center [968, 13] width 53 height 17
click at [831, 46] on div "[STREET_ADDRESS][PERSON_NAME] Active at $849,999 (~ARV $1.152m ) $849,999 Activ…" at bounding box center [515, 40] width 1030 height 29
click at [34, 5] on div "Search an address or region Solutions Company Open main menu Open user menu" at bounding box center [514, 13] width 1015 height 22
click at [30, 10] on img at bounding box center [33, 12] width 52 height 13
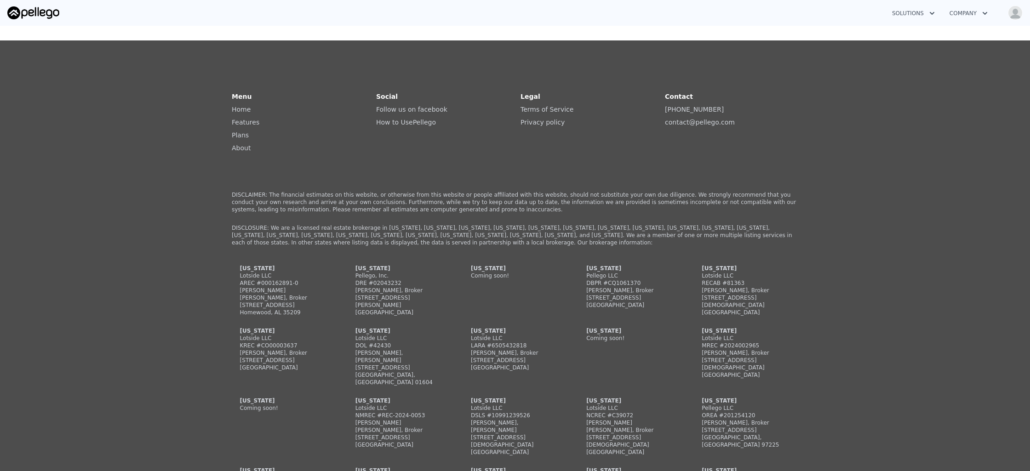
checkbox input "true"
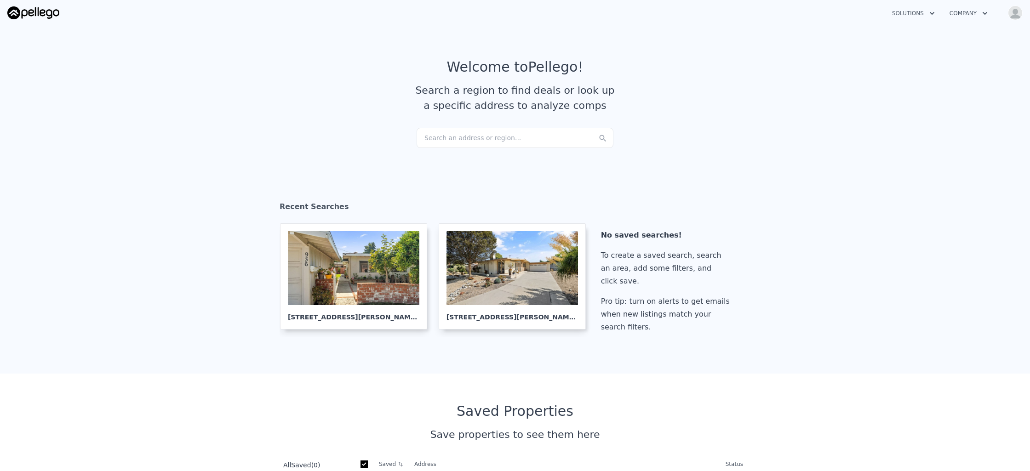
click at [953, 13] on button "Company" at bounding box center [968, 13] width 53 height 17
click at [890, 15] on button "Solutions" at bounding box center [913, 13] width 57 height 17
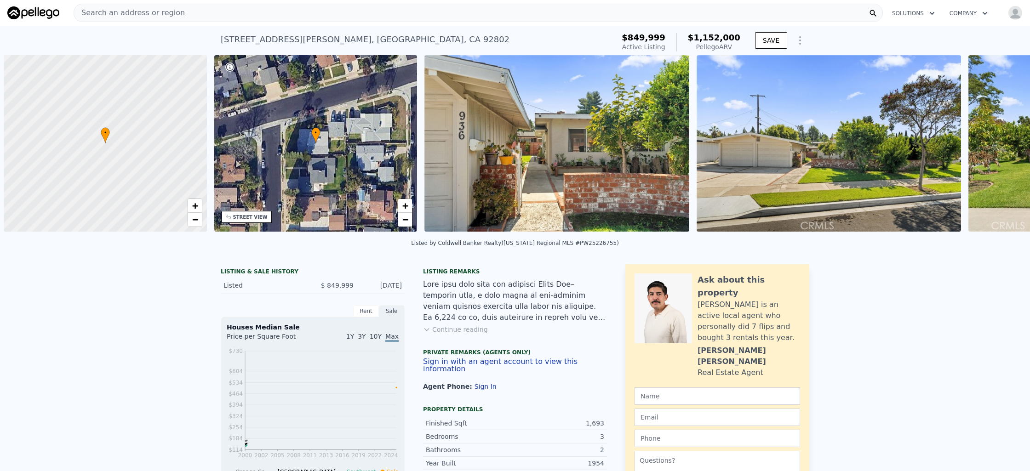
scroll to position [0, 4]
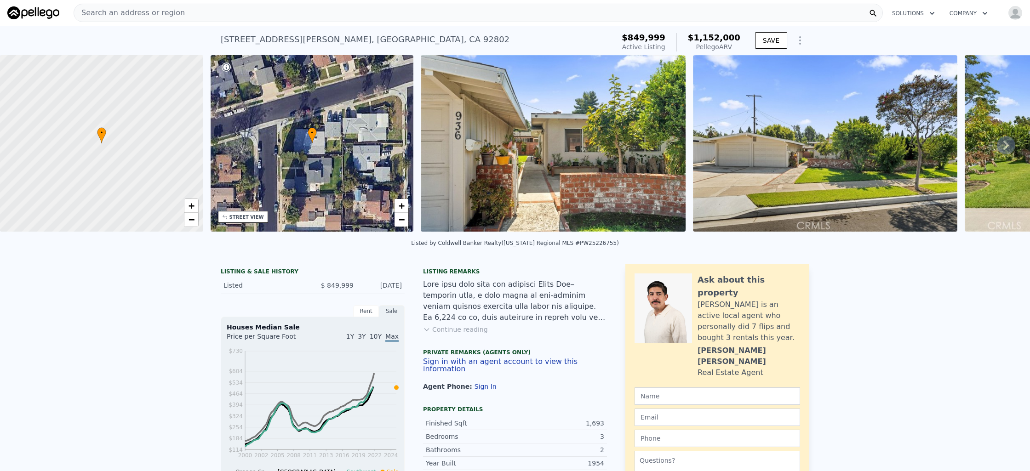
click at [111, 15] on span "Search an address or region" at bounding box center [129, 12] width 111 height 11
